Goal: Information Seeking & Learning: Learn about a topic

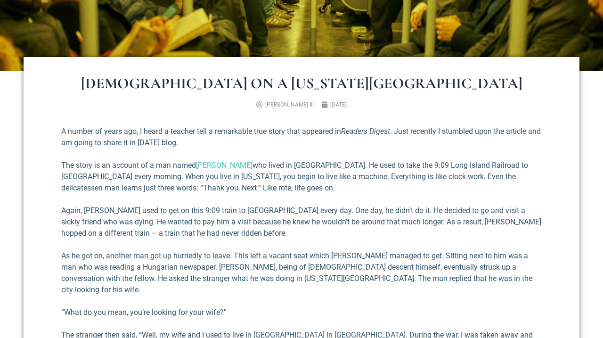
scroll to position [276, 0]
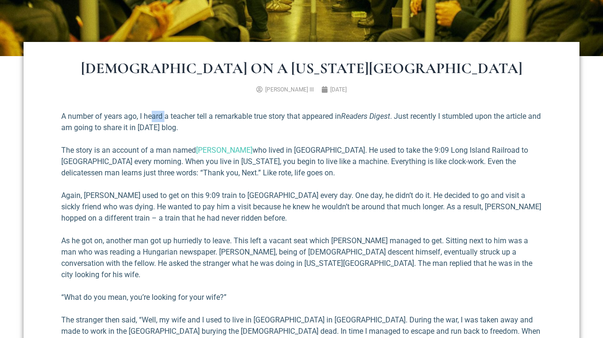
drag, startPoint x: 174, startPoint y: 118, endPoint x: 152, endPoint y: 116, distance: 22.3
click at [152, 116] on p "A number of years ago, I heard a teacher tell a remarkable true story that appe…" at bounding box center [301, 122] width 481 height 23
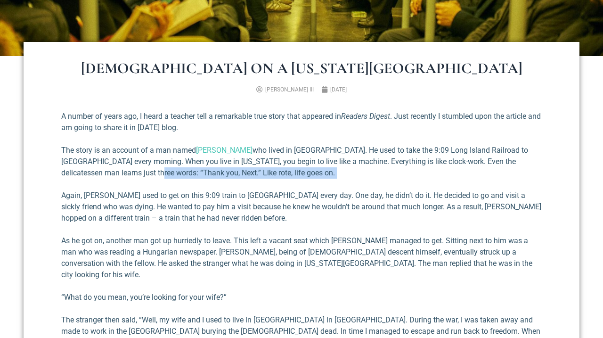
drag, startPoint x: 132, startPoint y: 172, endPoint x: 140, endPoint y: 179, distance: 10.3
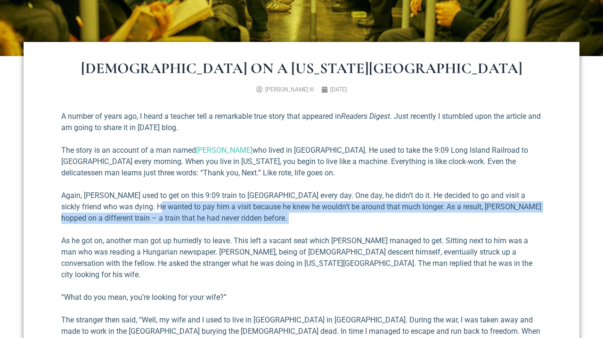
drag, startPoint x: 159, startPoint y: 203, endPoint x: 192, endPoint y: 232, distance: 44.0
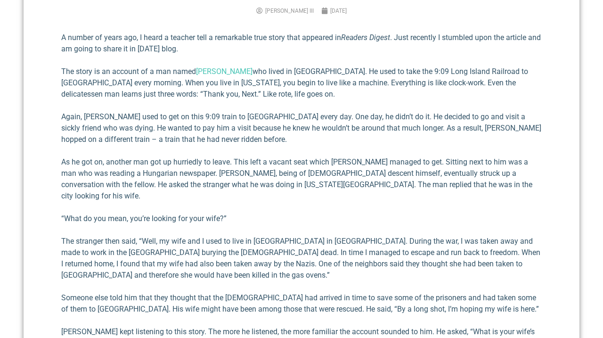
scroll to position [360, 0]
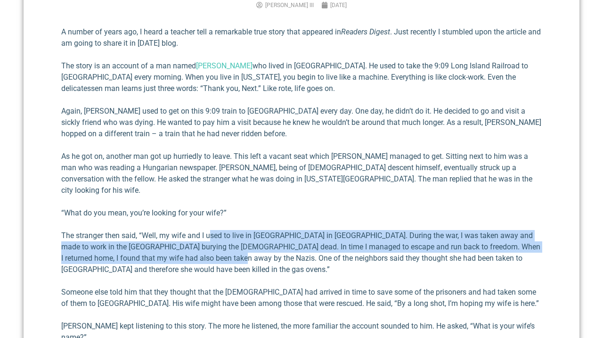
drag, startPoint x: 220, startPoint y: 223, endPoint x: 233, endPoint y: 248, distance: 28.2
click at [233, 248] on p "The stranger then said, “Well, my wife and I used to live in [GEOGRAPHIC_DATA] …" at bounding box center [301, 252] width 481 height 45
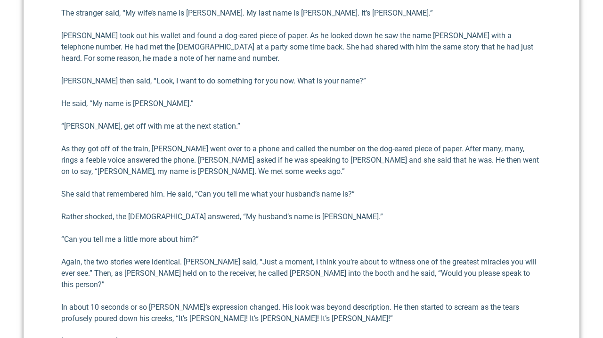
scroll to position [709, 0]
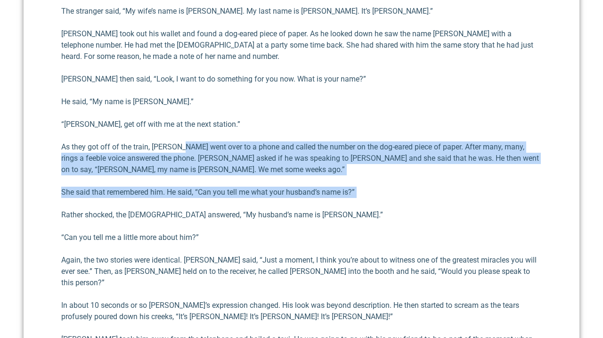
drag, startPoint x: 186, startPoint y: 135, endPoint x: 211, endPoint y: 189, distance: 59.9
click at [211, 189] on div "A number of years ago, I heard a teacher tell a remarkable true story that appe…" at bounding box center [301, 106] width 481 height 856
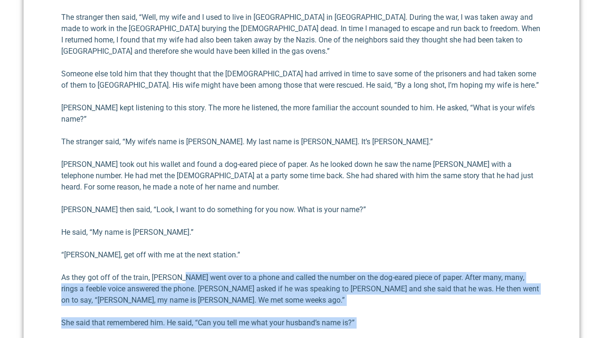
scroll to position [568, 0]
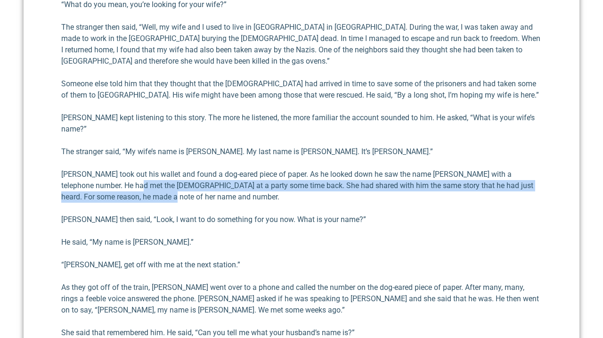
drag, startPoint x: 140, startPoint y: 175, endPoint x: 136, endPoint y: 178, distance: 5.4
click at [136, 178] on p "[PERSON_NAME] took out his wallet and found a dog-eared piece of paper. As he l…" at bounding box center [301, 186] width 481 height 34
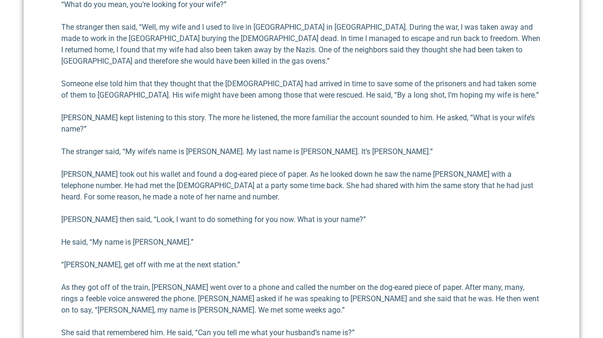
click at [349, 177] on p "[PERSON_NAME] took out his wallet and found a dog-eared piece of paper. As he l…" at bounding box center [301, 186] width 481 height 34
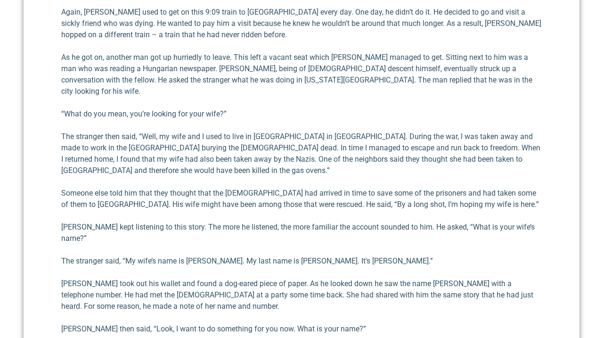
scroll to position [435, 0]
